Goal: Transaction & Acquisition: Purchase product/service

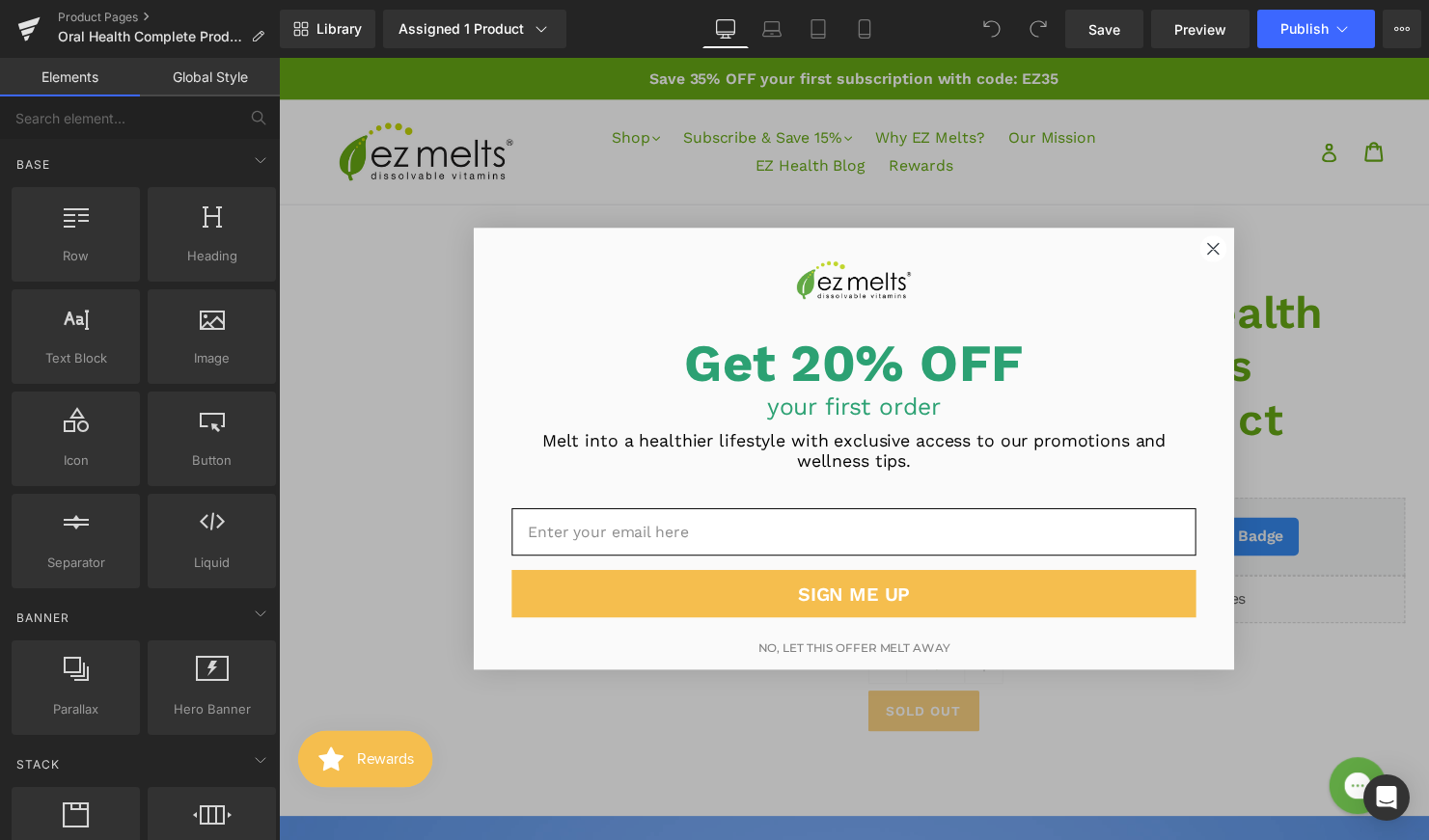
click at [1227, 254] on circle "Close dialog" at bounding box center [1227, 252] width 26 height 26
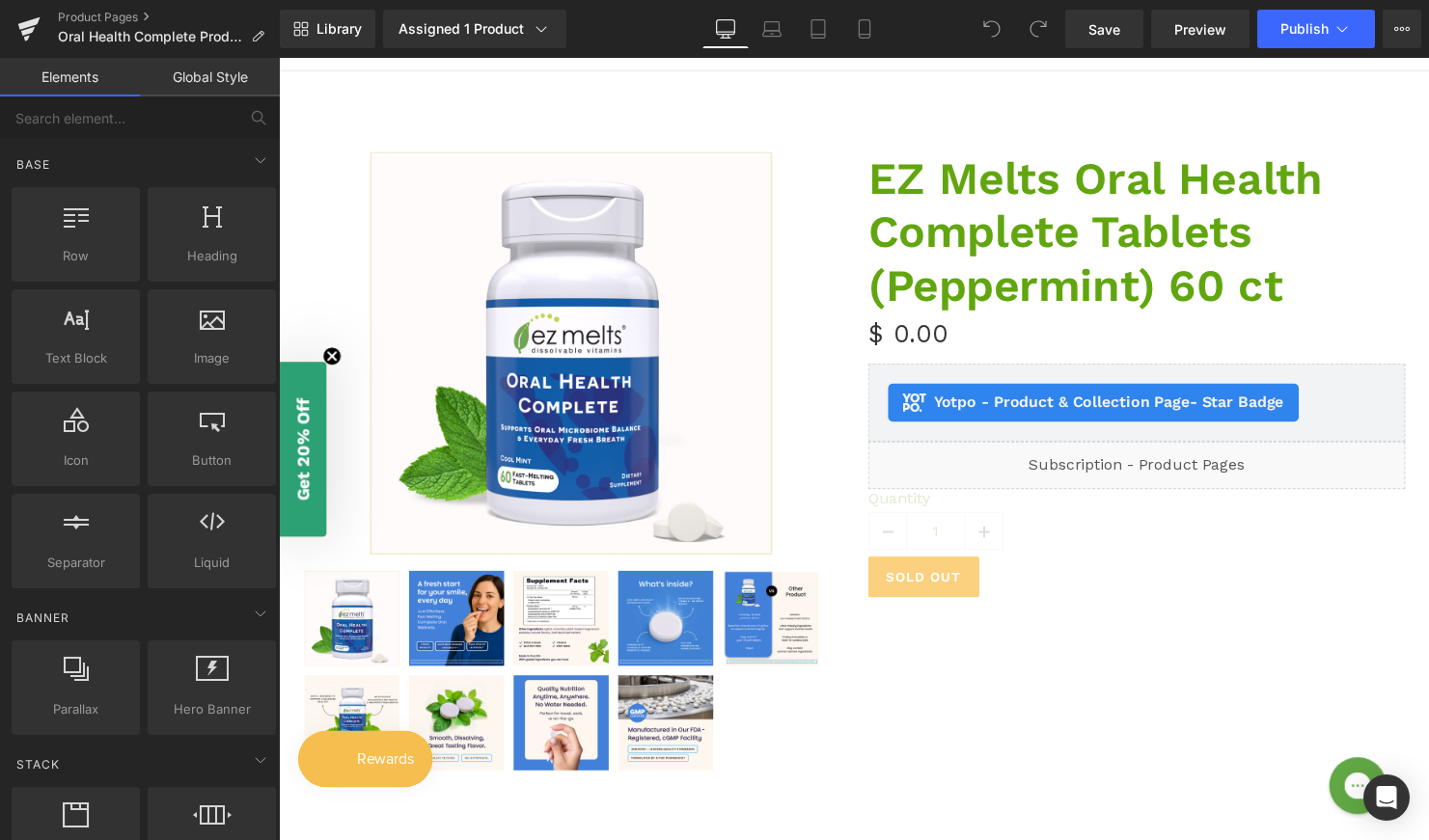
scroll to position [144, 0]
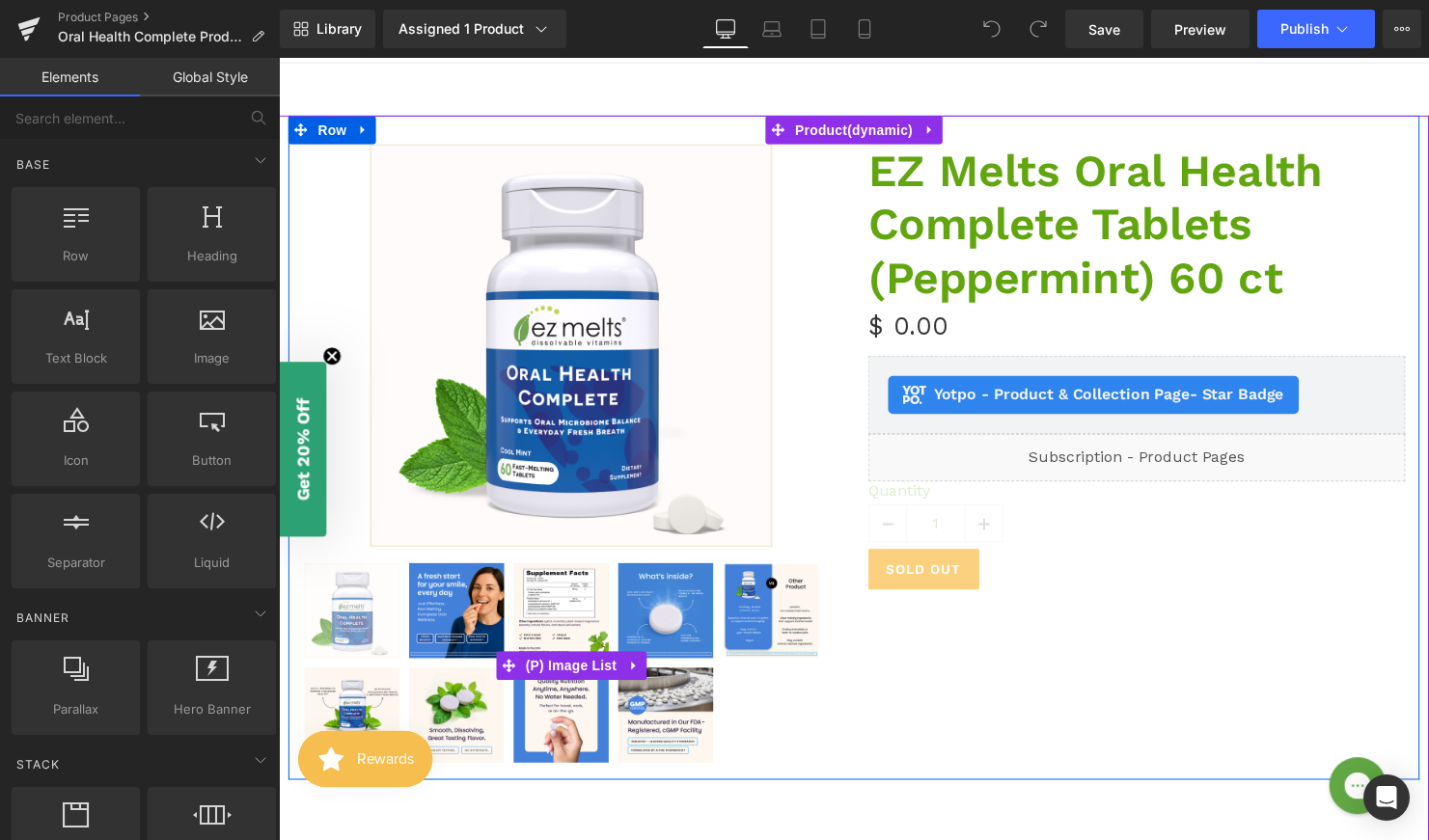
click at [366, 609] on img at bounding box center [353, 619] width 97 height 97
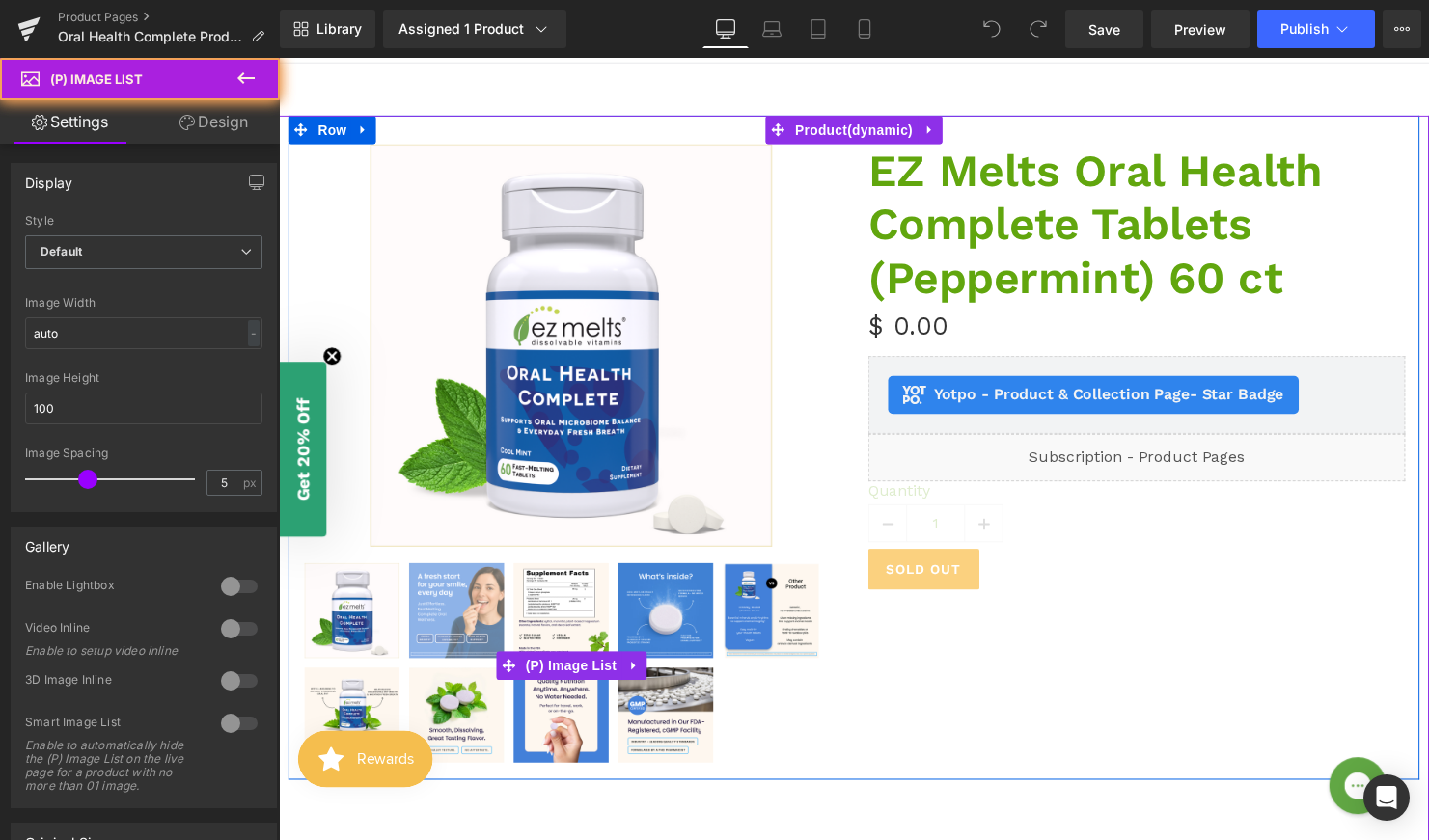
click at [469, 607] on img at bounding box center [459, 619] width 97 height 97
click at [482, 607] on img at bounding box center [459, 619] width 97 height 97
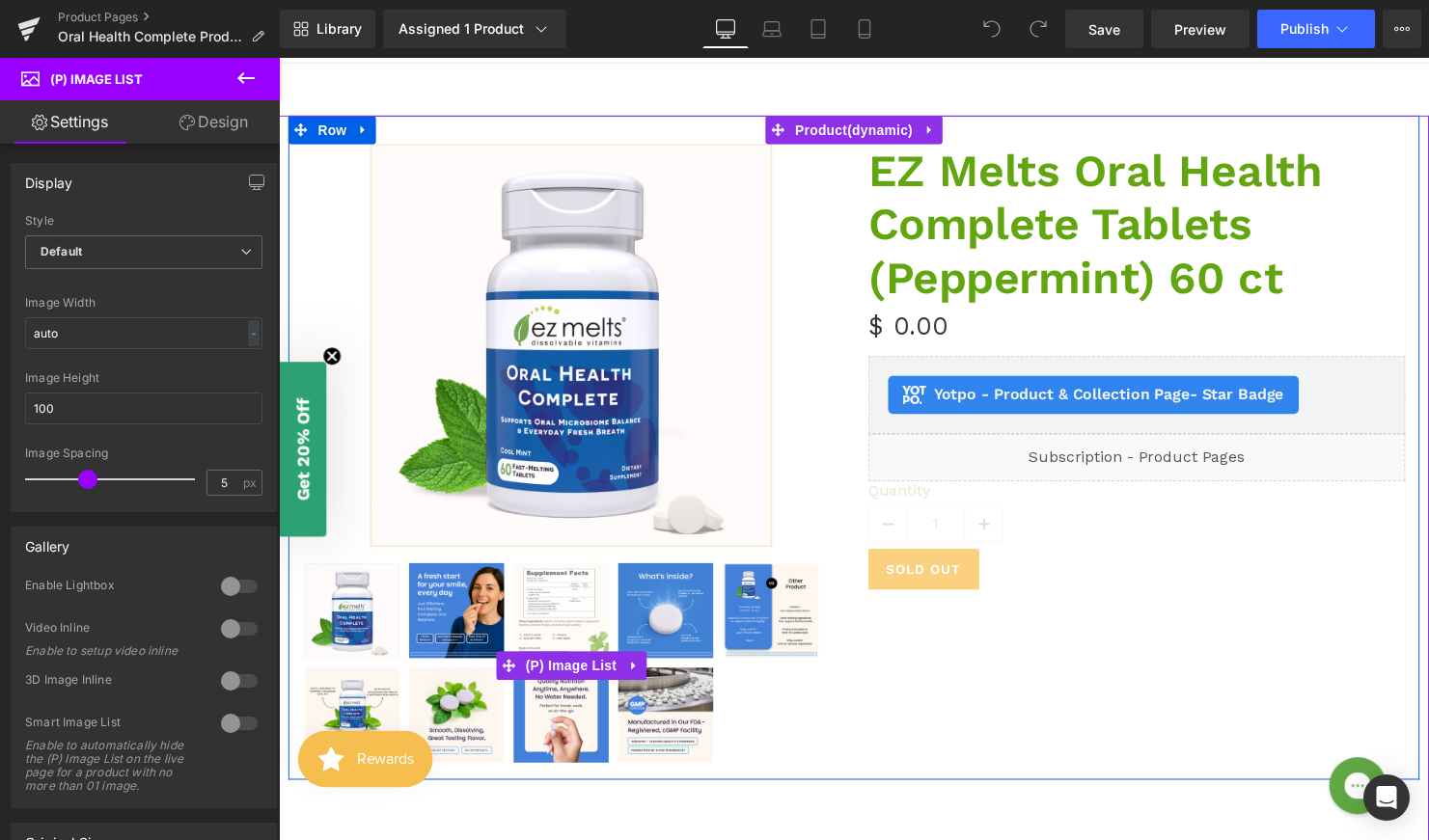
click at [579, 615] on img at bounding box center [565, 619] width 97 height 97
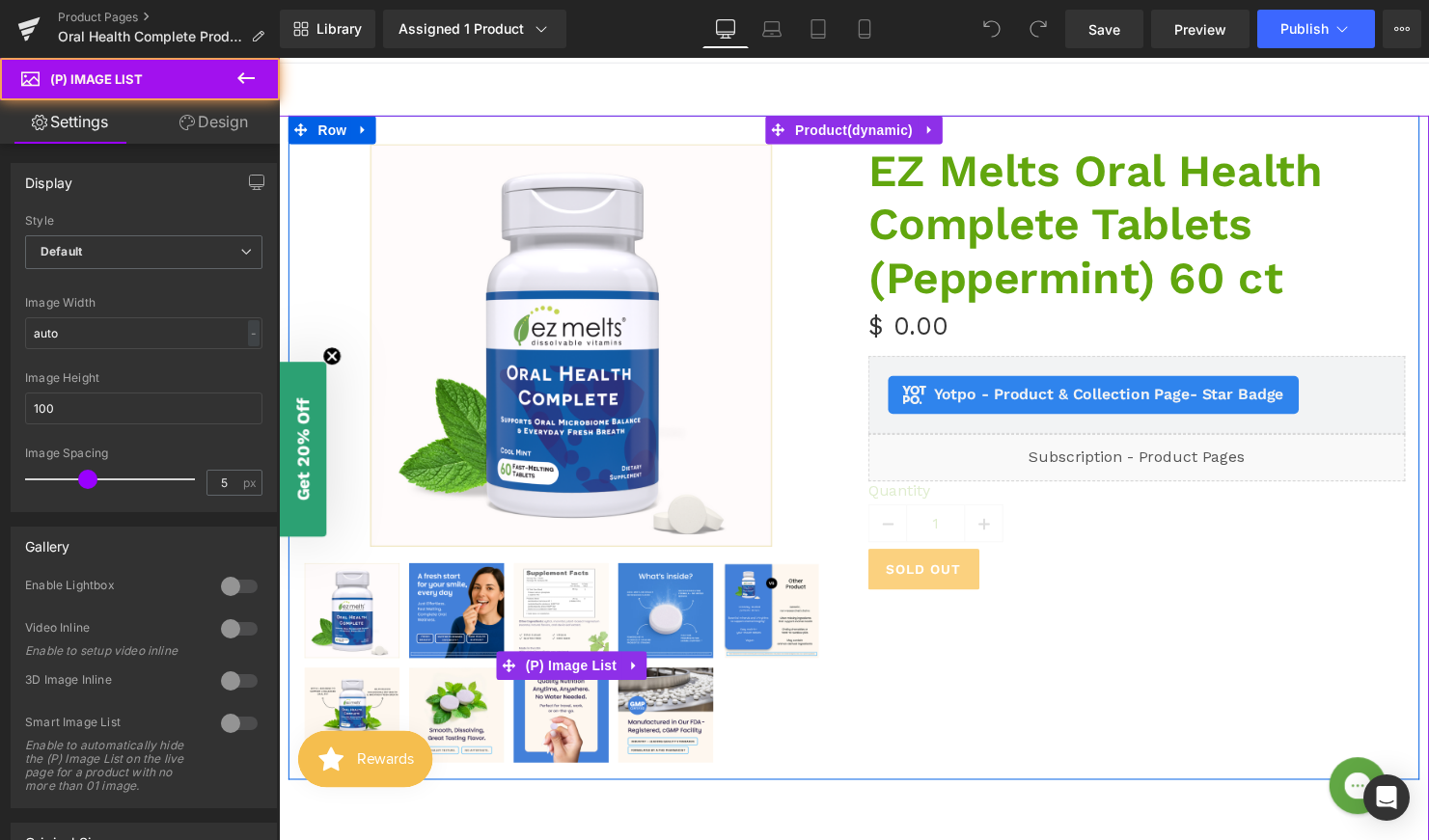
click at [579, 615] on img at bounding box center [565, 619] width 97 height 97
click at [448, 609] on img at bounding box center [459, 619] width 97 height 97
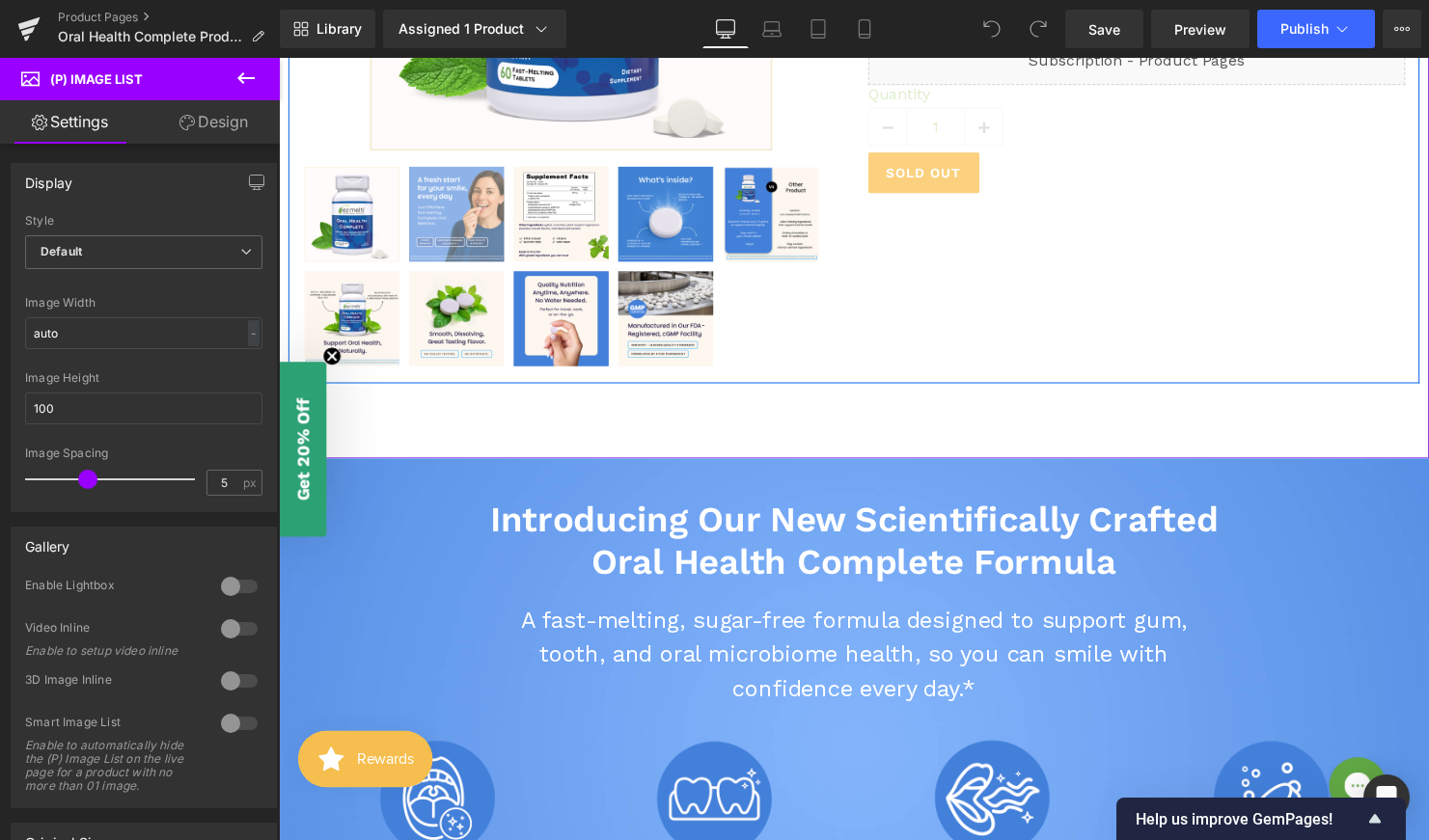
scroll to position [551, 0]
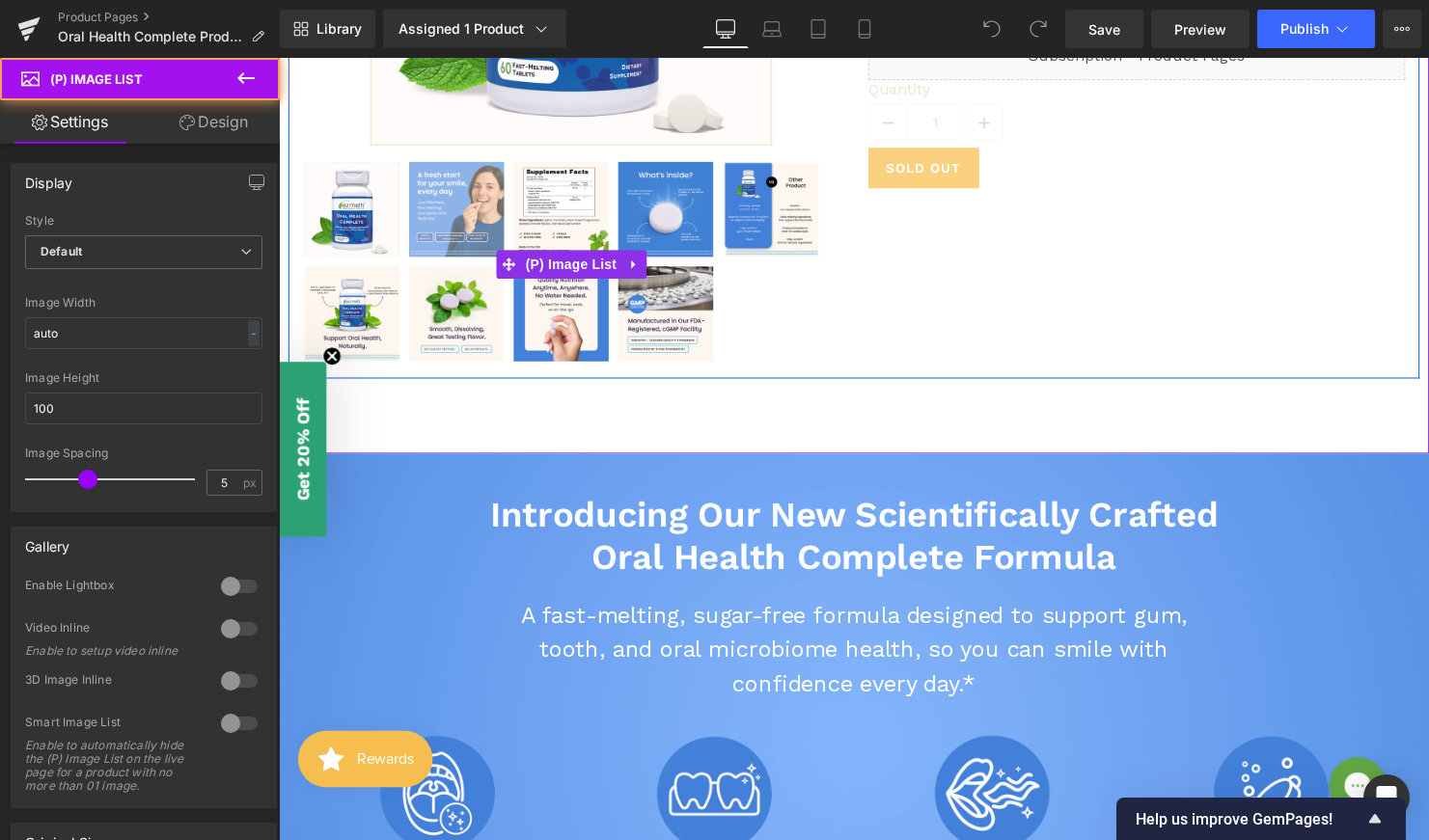
click at [442, 175] on img at bounding box center [459, 212] width 97 height 97
click at [557, 189] on img at bounding box center [565, 212] width 97 height 97
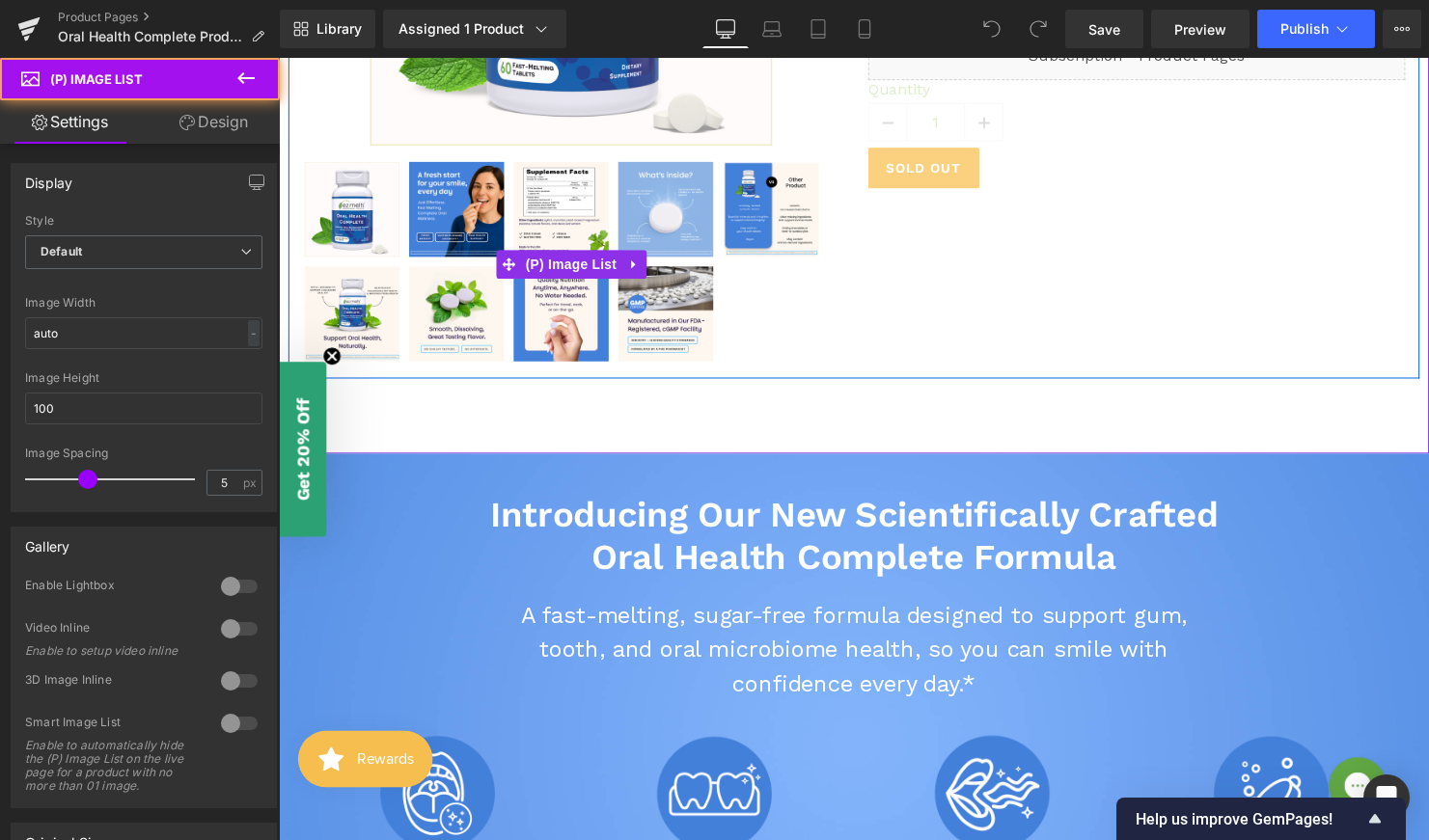
click at [666, 208] on img at bounding box center [671, 212] width 97 height 97
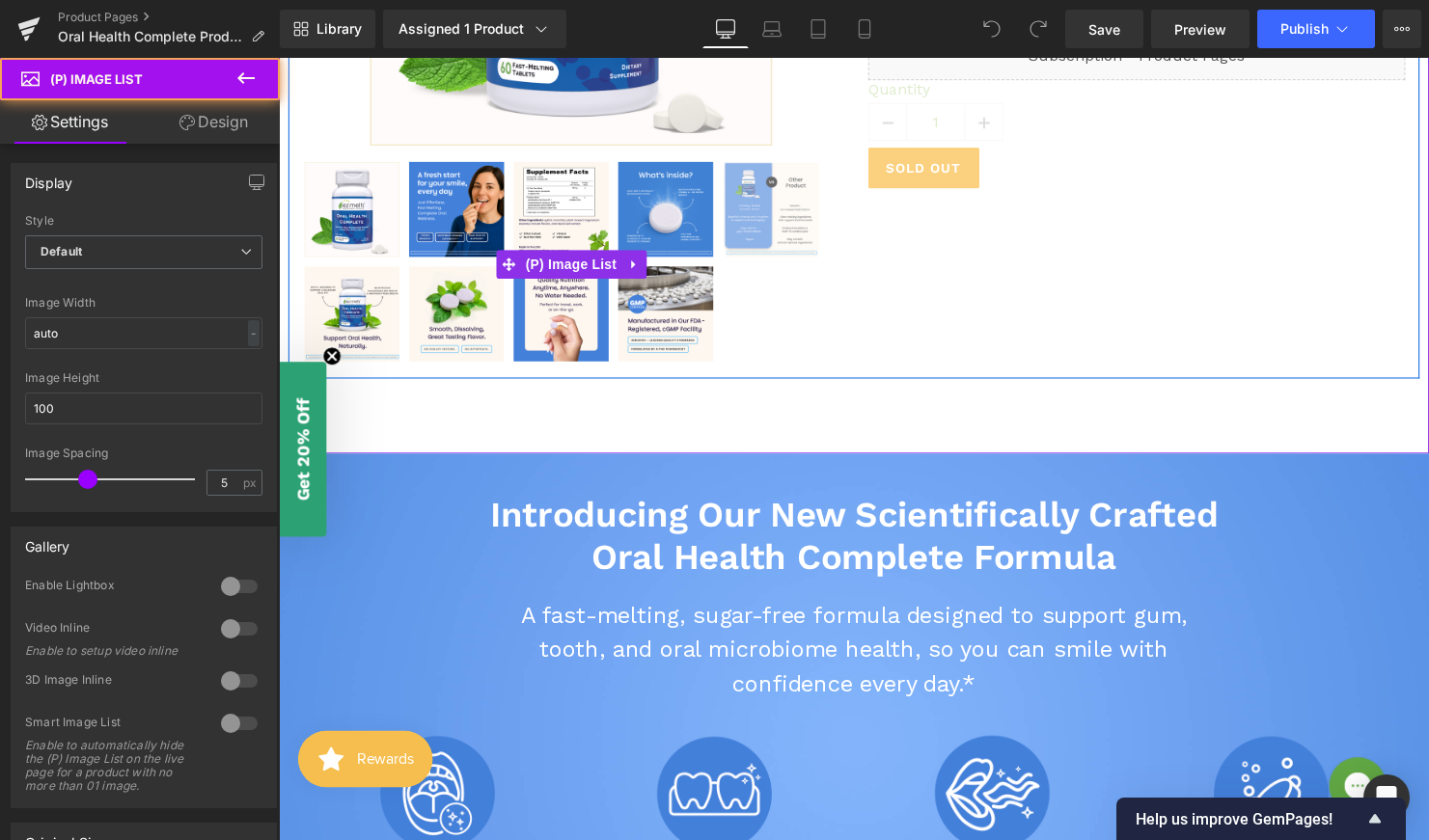
click at [756, 213] on img at bounding box center [778, 212] width 98 height 97
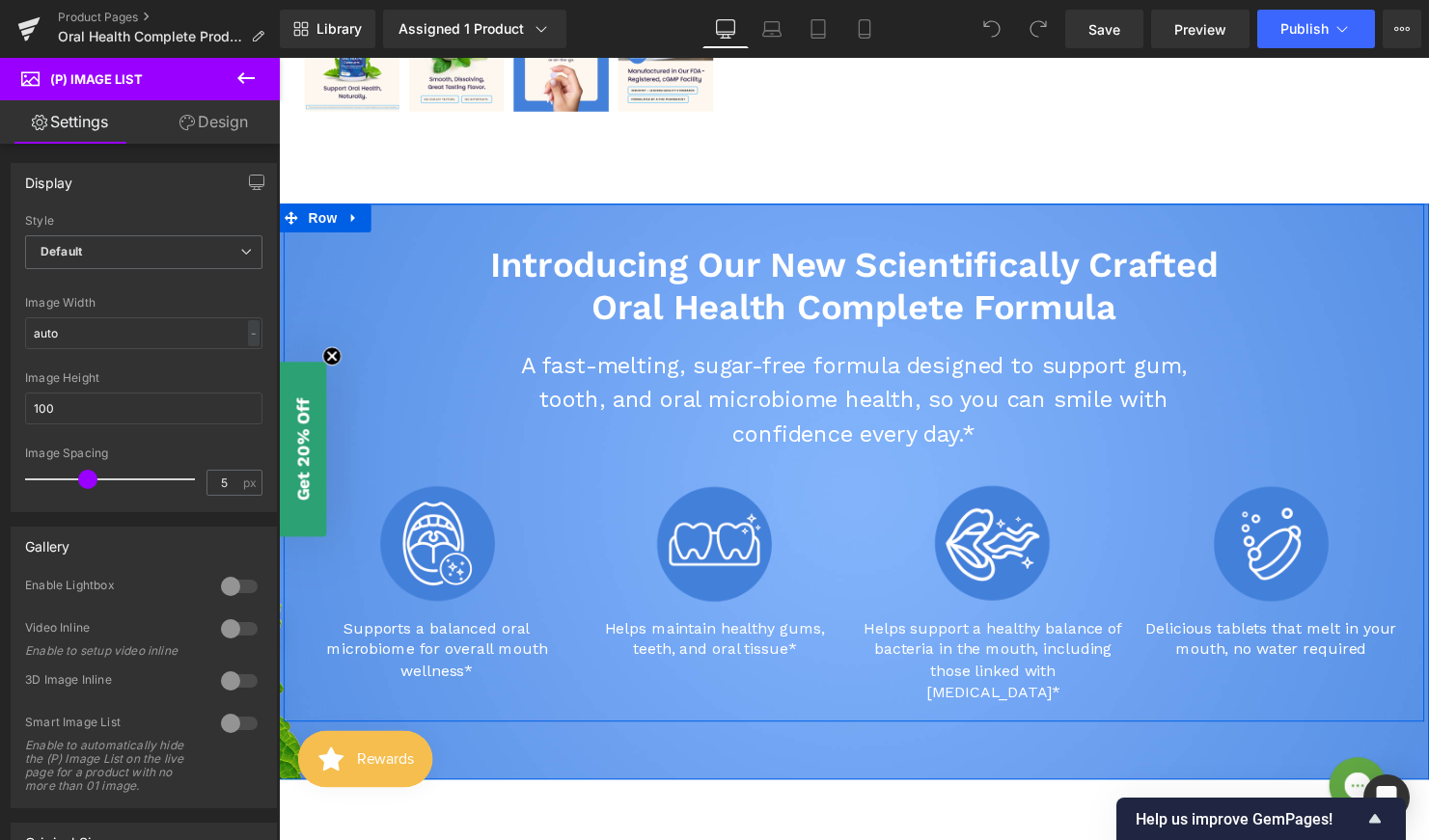
scroll to position [854, 0]
